Goal: Use online tool/utility: Utilize a website feature to perform a specific function

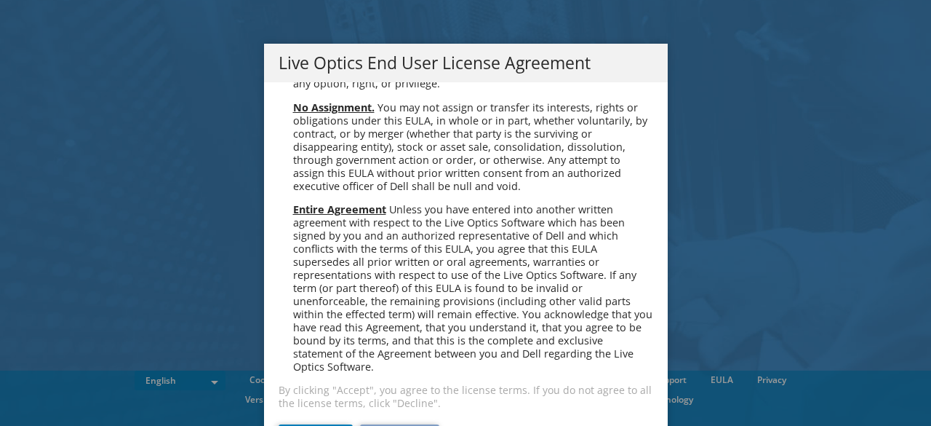
scroll to position [45, 0]
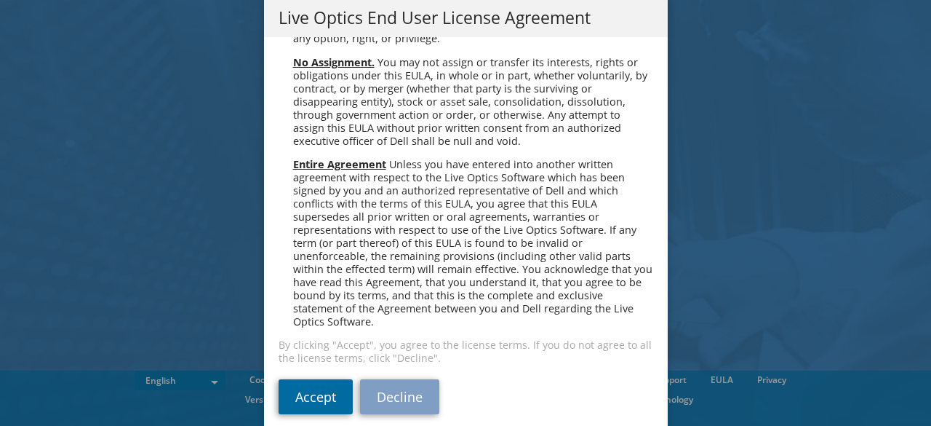
click at [327, 379] on link "Accept" at bounding box center [316, 396] width 74 height 35
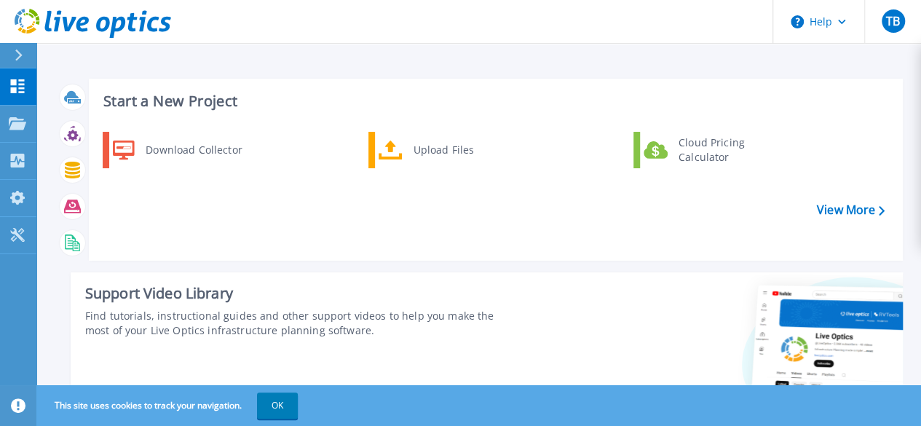
click at [19, 53] on icon at bounding box center [18, 55] width 7 height 12
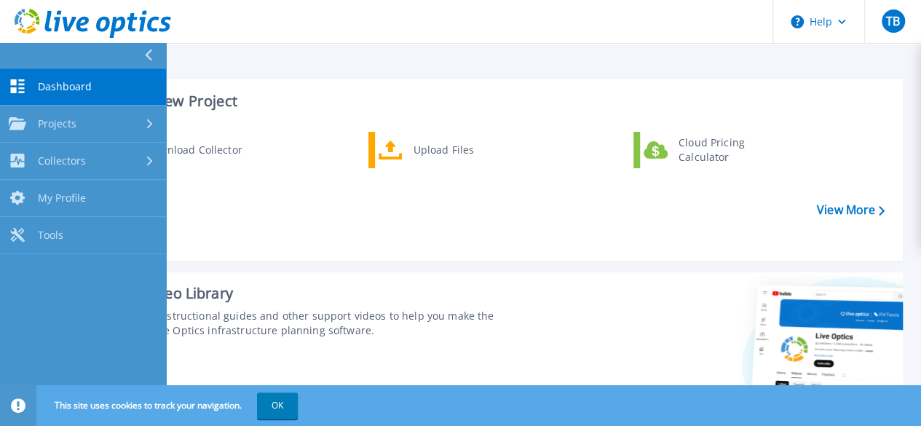
click at [87, 76] on link "Dashboard Dashboard" at bounding box center [83, 86] width 166 height 37
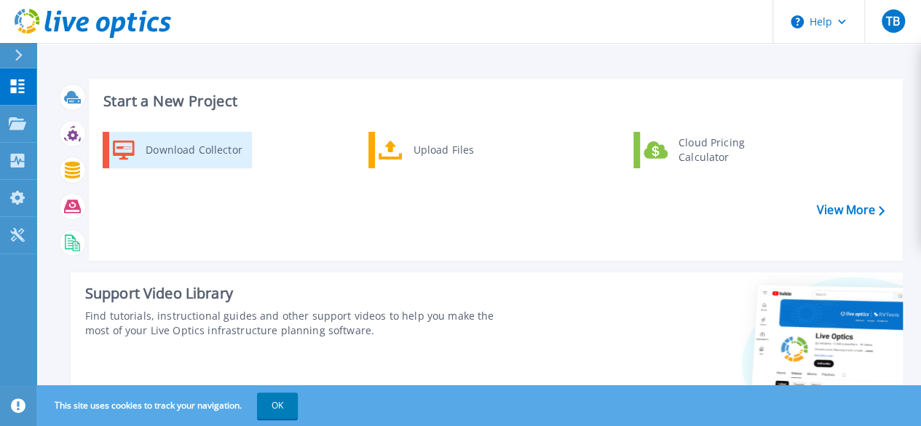
click at [126, 155] on icon at bounding box center [124, 150] width 22 height 20
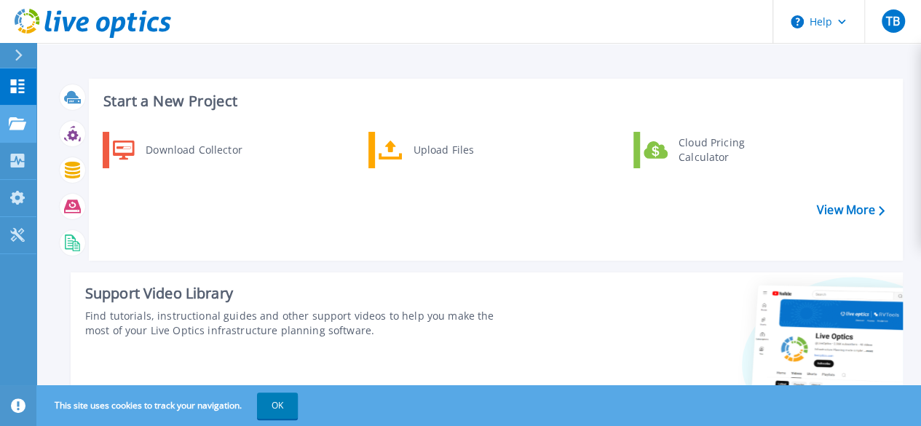
scroll to position [1, 0]
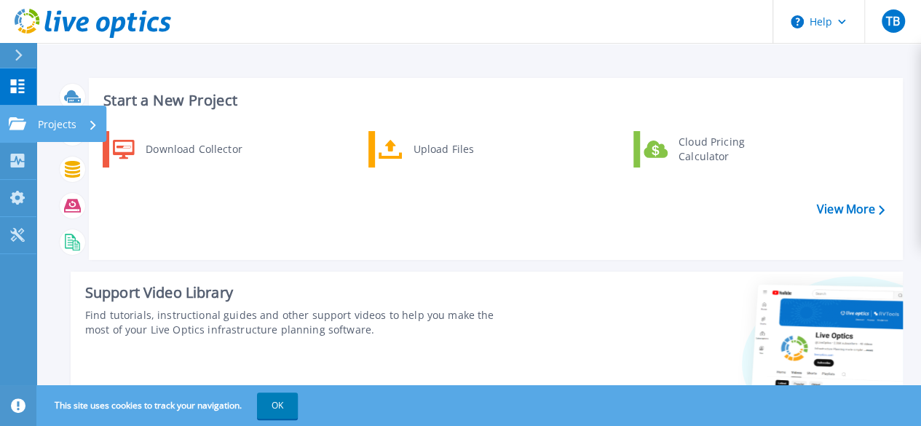
click at [37, 135] on div "Projects" at bounding box center [71, 124] width 71 height 36
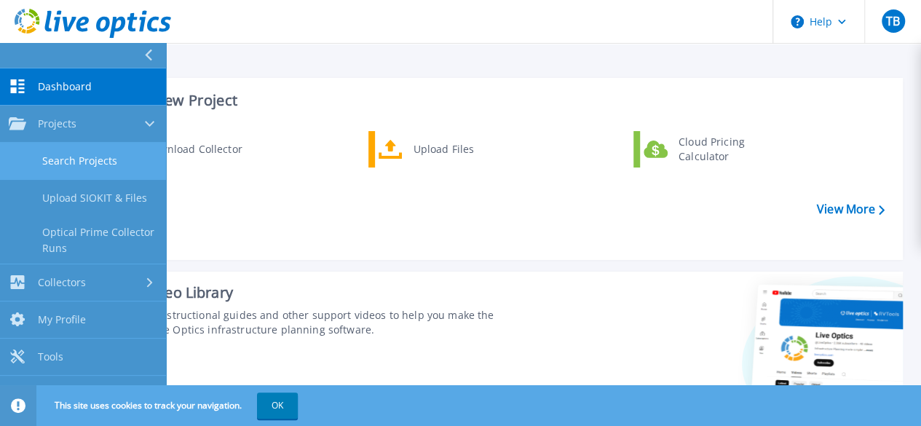
click at [71, 172] on link "Search Projects" at bounding box center [83, 161] width 166 height 37
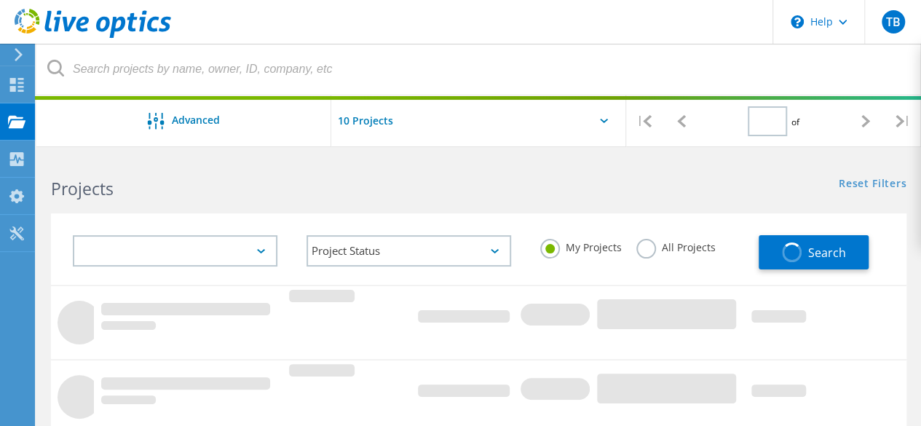
type input "1"
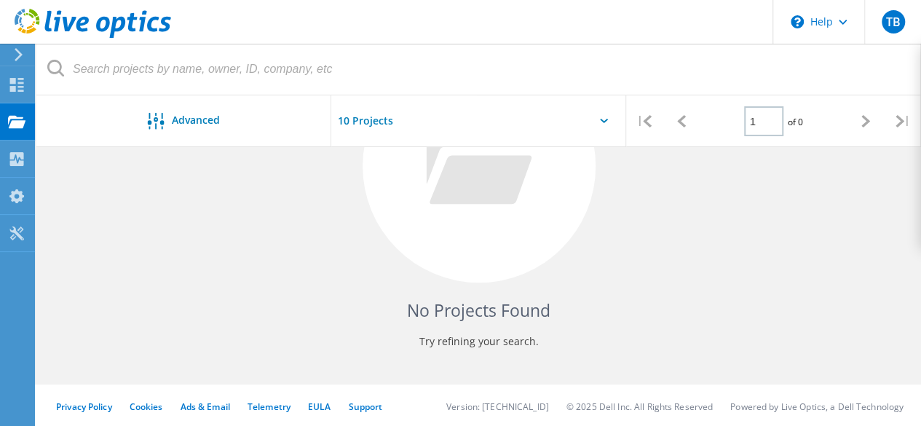
scroll to position [295, 0]
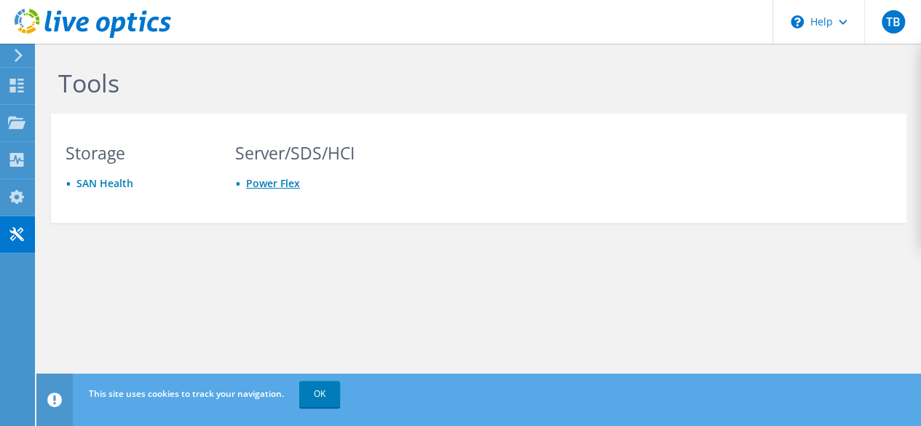
click at [295, 178] on link "Power Flex" at bounding box center [273, 183] width 54 height 14
click at [93, 180] on link "SAN Health" at bounding box center [104, 183] width 57 height 14
